Goal: Check status

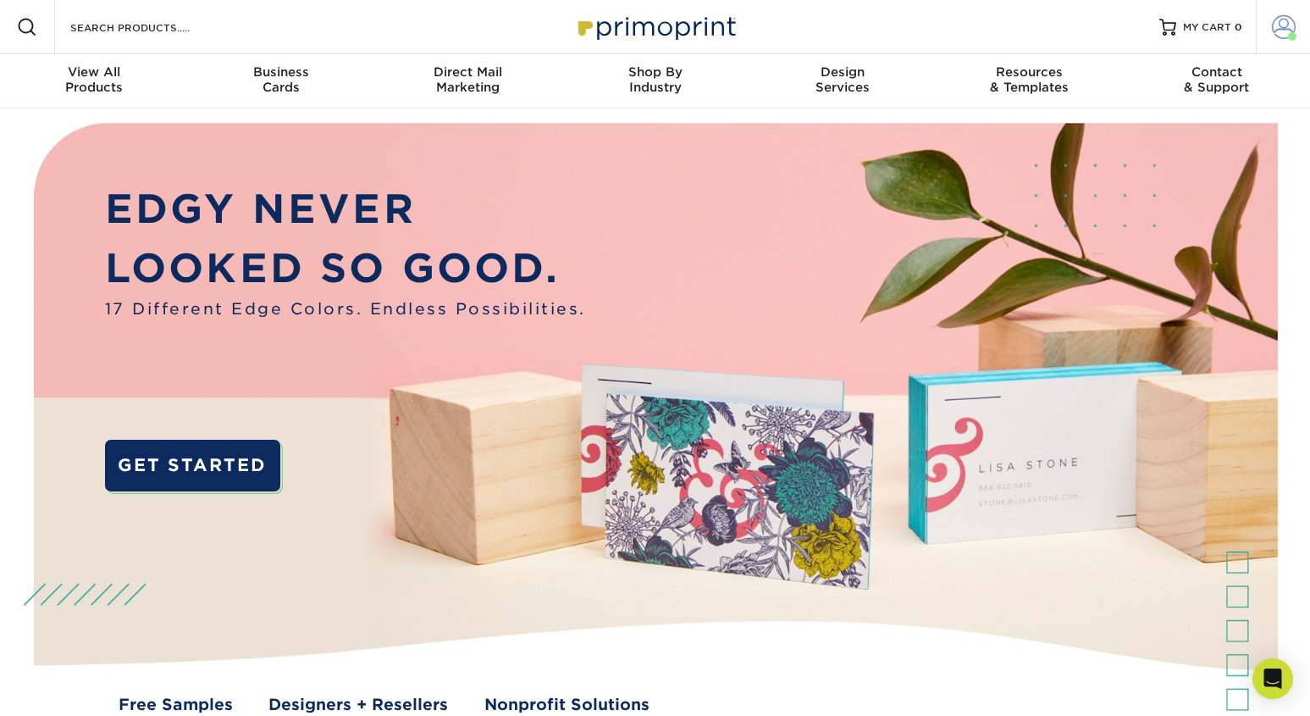
click at [1280, 25] on span at bounding box center [1284, 27] width 24 height 24
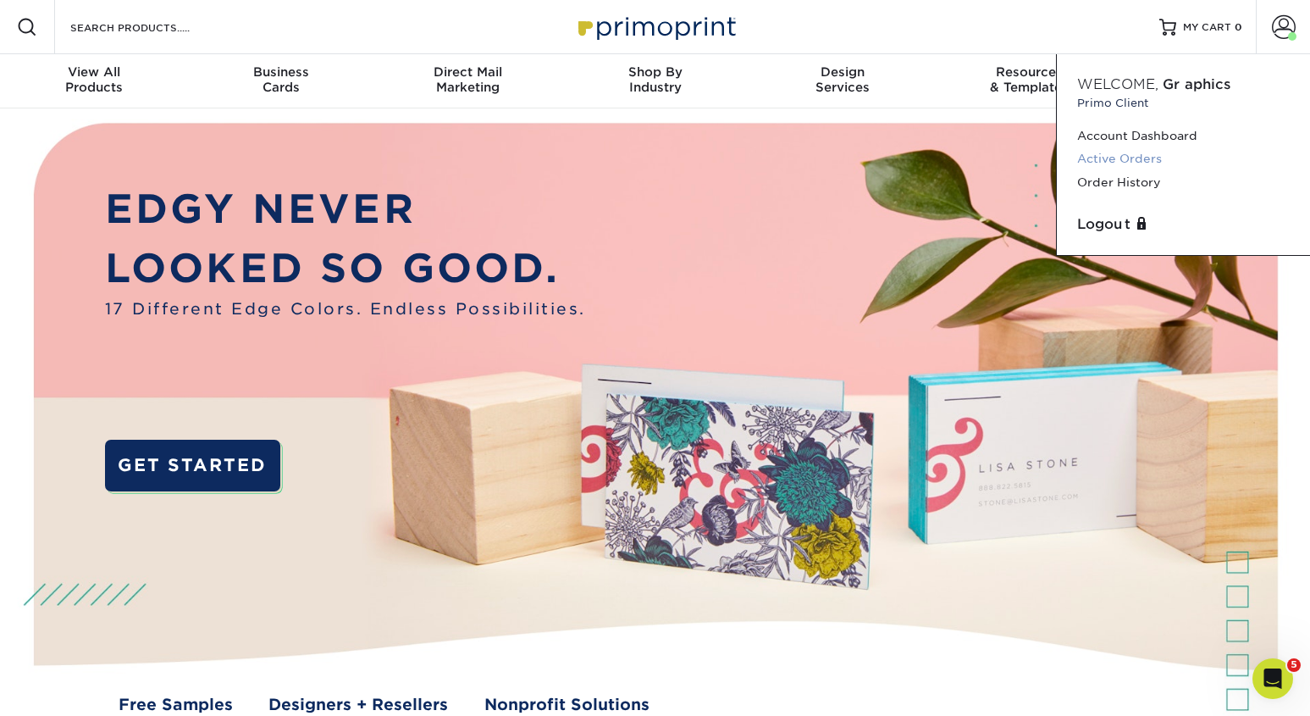
click at [1139, 158] on link "Active Orders" at bounding box center [1183, 158] width 213 height 23
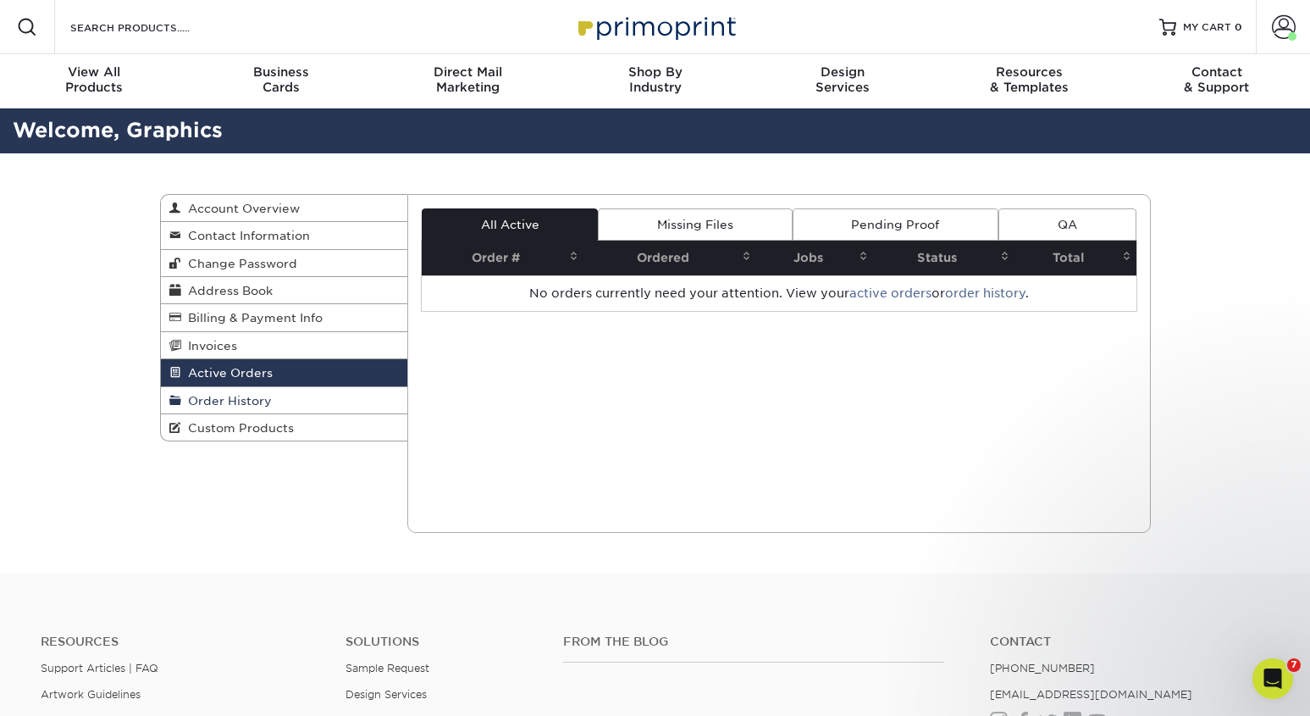
click at [204, 407] on span "Order History" at bounding box center [226, 401] width 91 height 14
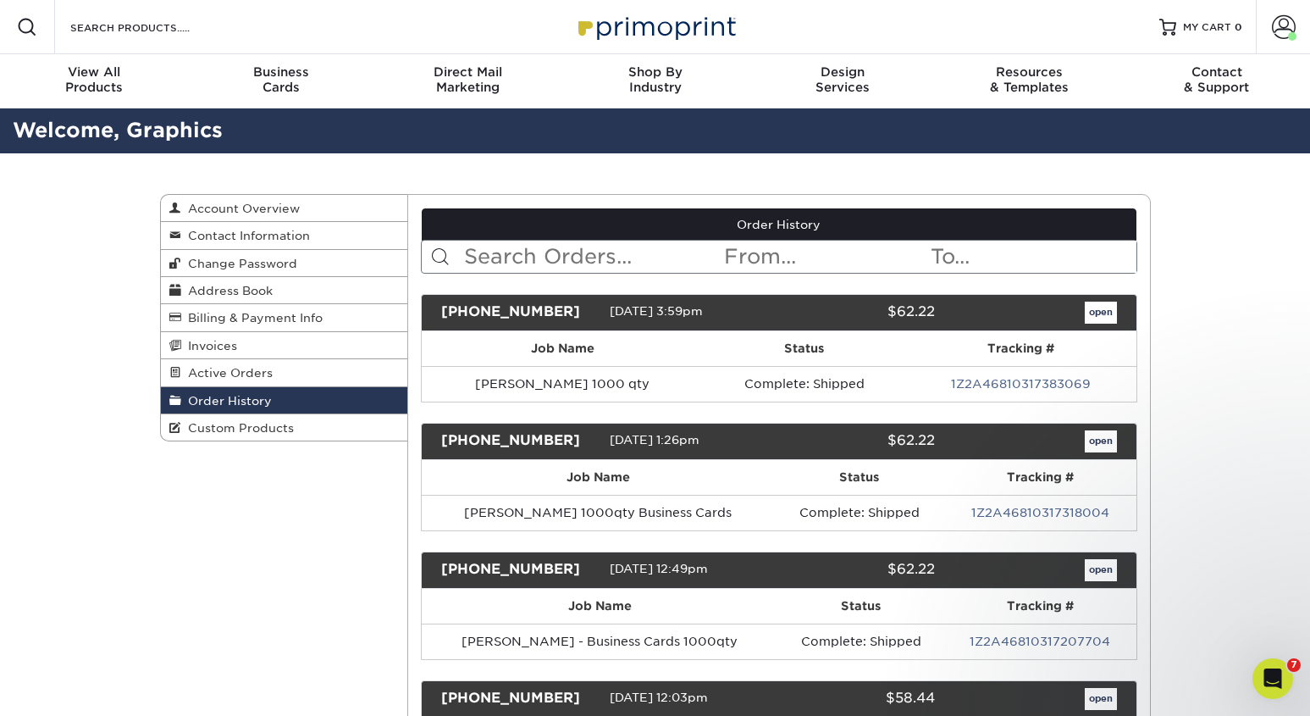
click at [996, 386] on link "1Z2A46810317383069" at bounding box center [1021, 384] width 140 height 14
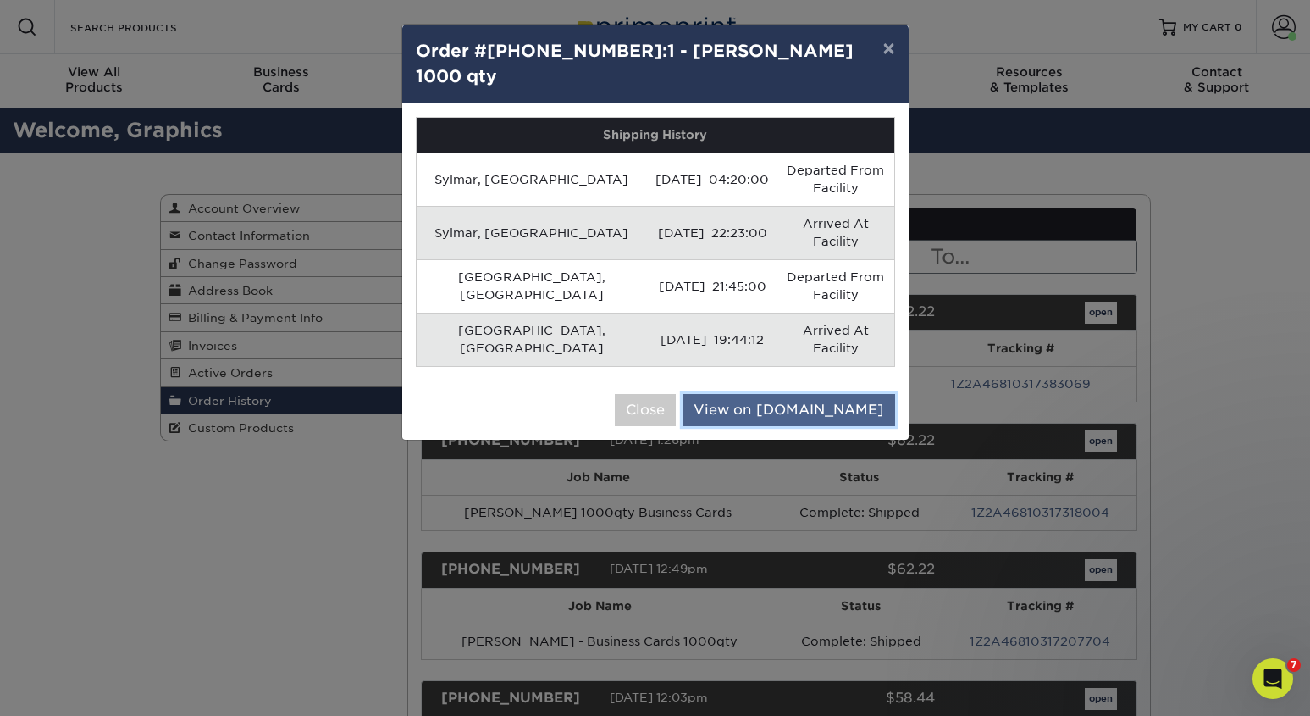
click at [832, 394] on link "View on UPS.com" at bounding box center [789, 410] width 213 height 32
click at [893, 51] on button "×" at bounding box center [888, 48] width 39 height 47
